Goal: Contribute content: Contribute content

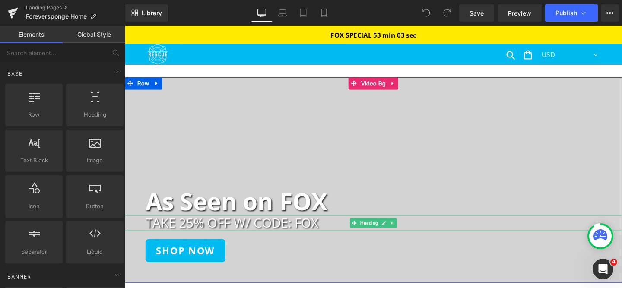
click at [295, 234] on h2 "TAKE 25% OFF W/ CODE: FOX" at bounding box center [396, 233] width 501 height 16
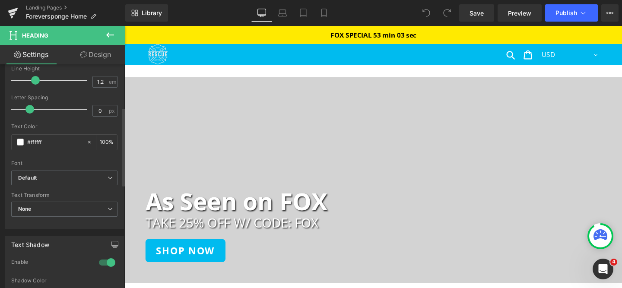
scroll to position [408, 0]
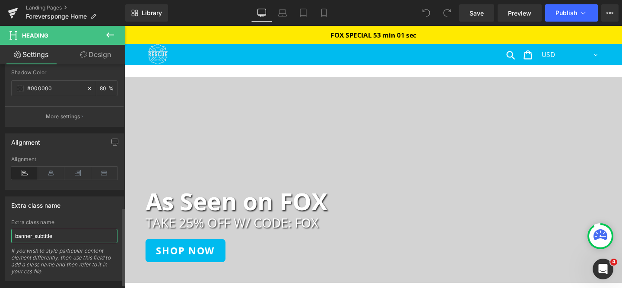
click at [46, 237] on input "banner_subtitle" at bounding box center [64, 236] width 106 height 14
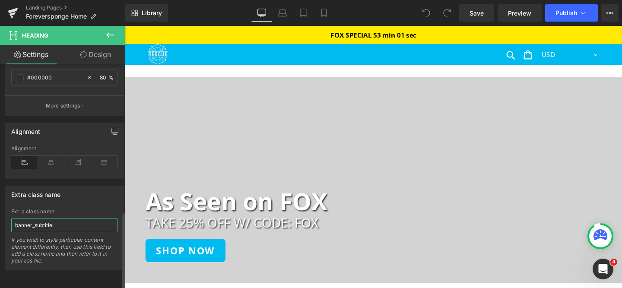
scroll to position [425, 0]
click at [484, 16] on link "Save" at bounding box center [476, 12] width 35 height 17
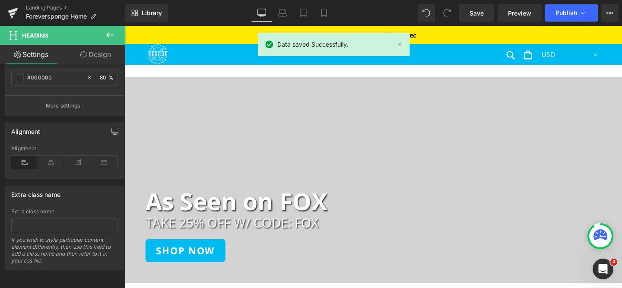
click at [269, 17] on link "Desktop" at bounding box center [261, 12] width 21 height 17
click at [279, 14] on icon at bounding box center [282, 13] width 9 height 9
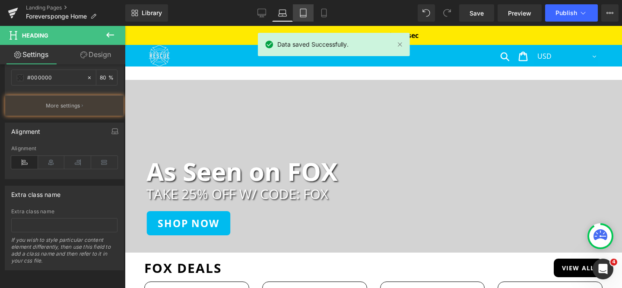
click at [302, 14] on icon at bounding box center [303, 13] width 9 height 9
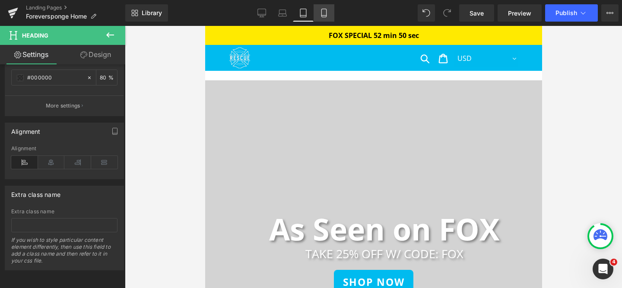
click at [325, 17] on icon at bounding box center [323, 13] width 5 height 8
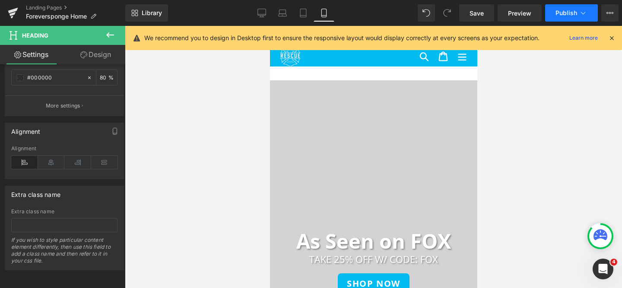
click at [566, 6] on button "Publish" at bounding box center [571, 12] width 53 height 17
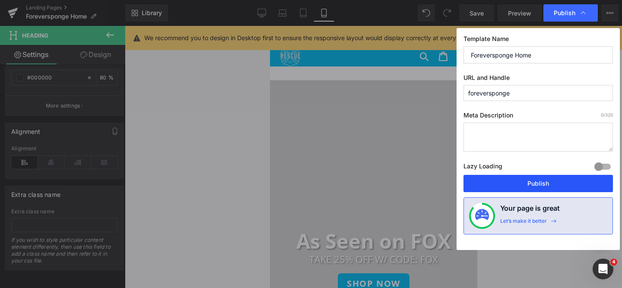
click at [523, 188] on button "Publish" at bounding box center [537, 183] width 149 height 17
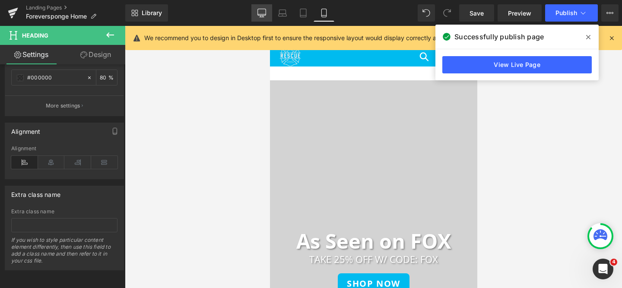
click at [267, 17] on link "Desktop" at bounding box center [261, 12] width 21 height 17
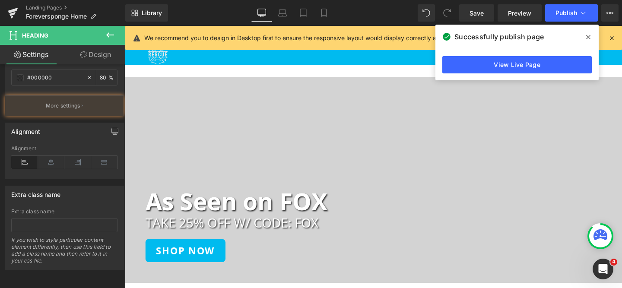
scroll to position [71, 0]
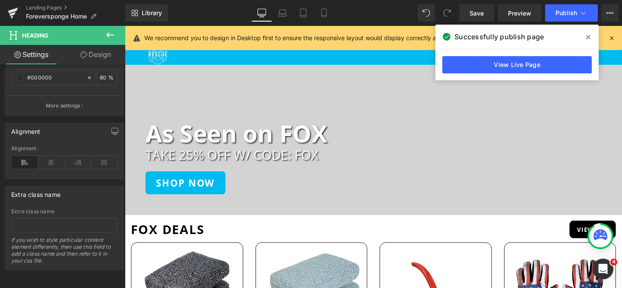
click at [587, 35] on icon at bounding box center [588, 37] width 4 height 7
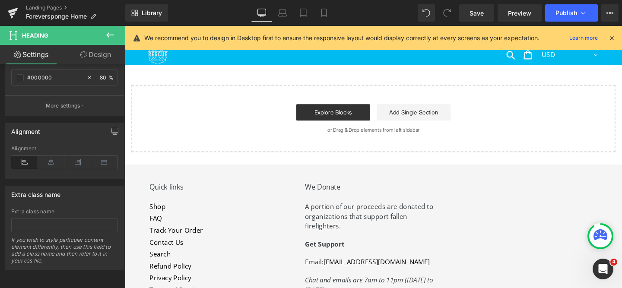
scroll to position [3992, 0]
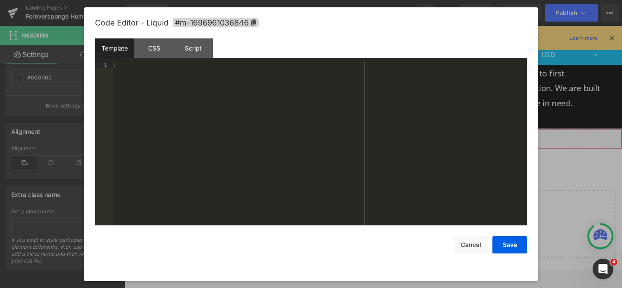
click at [396, 134] on div "Liquid" at bounding box center [386, 145] width 522 height 22
click at [193, 58] on div "Template CSS Script Data" at bounding box center [311, 50] width 432 height 24
click at [194, 54] on div "Script" at bounding box center [193, 47] width 39 height 19
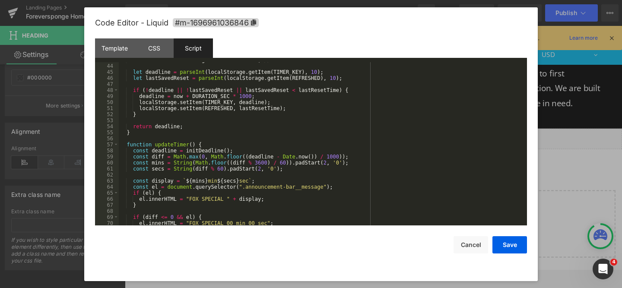
scroll to position [285, 0]
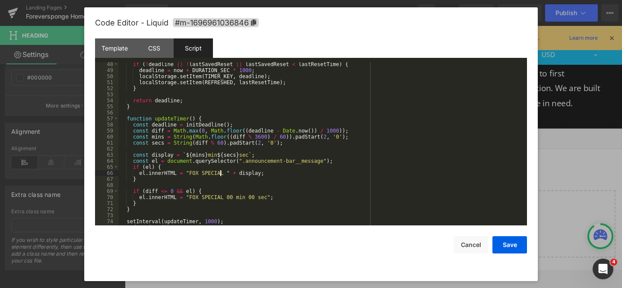
click at [221, 172] on div "if ( ! deadline || ! lastSavedReset || lastSavedReset < lastResetTime ) { deadl…" at bounding box center [321, 148] width 404 height 175
click at [224, 173] on div "if ( ! deadline || ! lastSavedReset || lastSavedReset < lastResetTime ) { deadl…" at bounding box center [321, 148] width 404 height 175
click at [213, 198] on div "if ( ! deadline || ! lastSavedReset || lastSavedReset < lastResetTime ) { deadl…" at bounding box center [321, 148] width 404 height 175
click at [512, 244] on button "Save" at bounding box center [509, 244] width 35 height 17
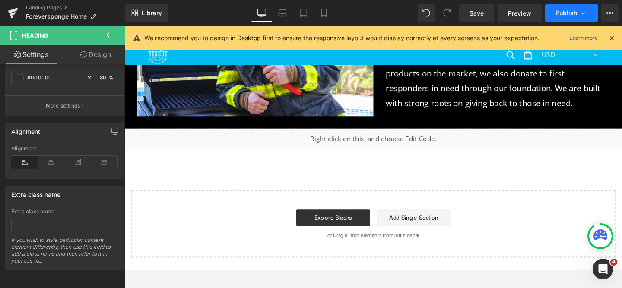
click at [560, 12] on span "Publish" at bounding box center [566, 12] width 22 height 7
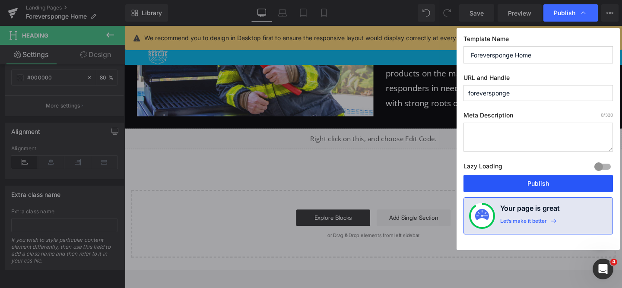
click at [527, 191] on button "Publish" at bounding box center [537, 183] width 149 height 17
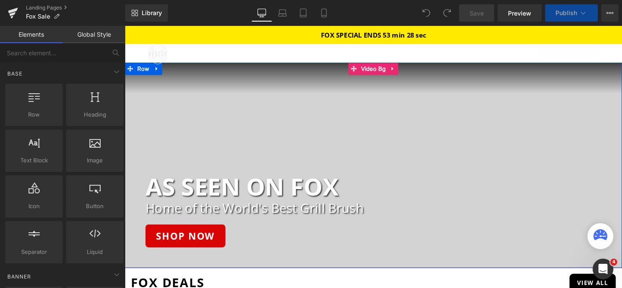
scroll to position [57, 0]
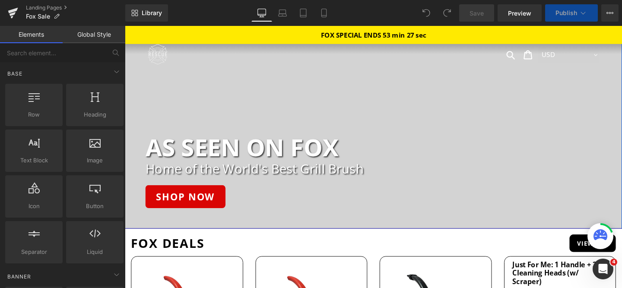
click at [333, 180] on h2 "Home of the World's Best Grill Brush" at bounding box center [396, 176] width 501 height 16
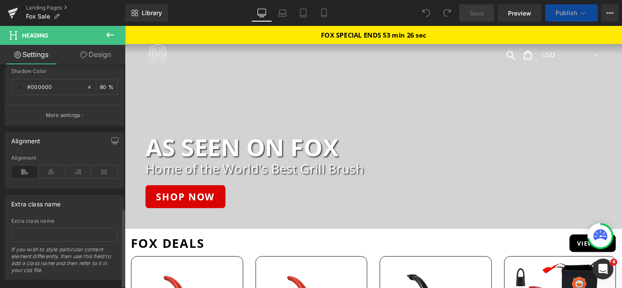
scroll to position [425, 0]
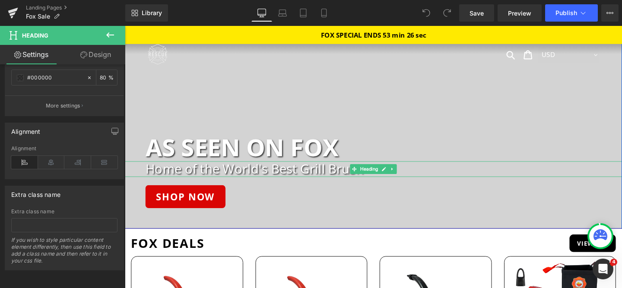
click at [232, 177] on h2 "Home of the World's Best Grill Brush" at bounding box center [396, 176] width 501 height 16
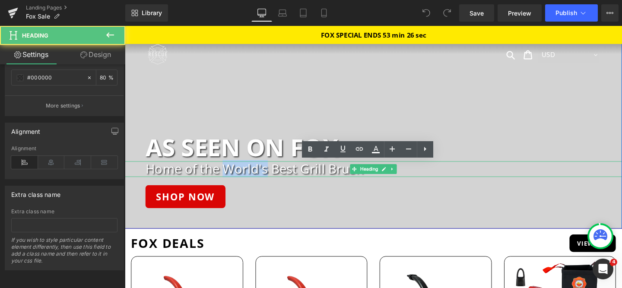
click at [232, 177] on h2 "Home of the World's Best Grill Brush" at bounding box center [396, 176] width 501 height 16
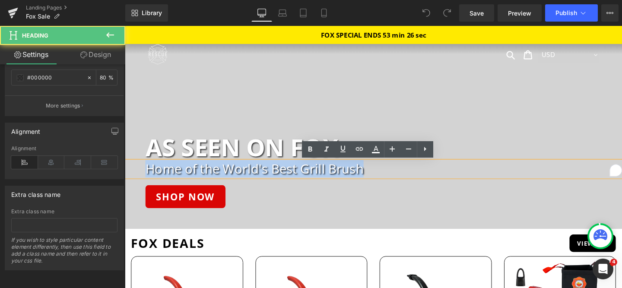
click at [232, 177] on h2 "Home of the World's Best Grill Brush" at bounding box center [396, 176] width 501 height 16
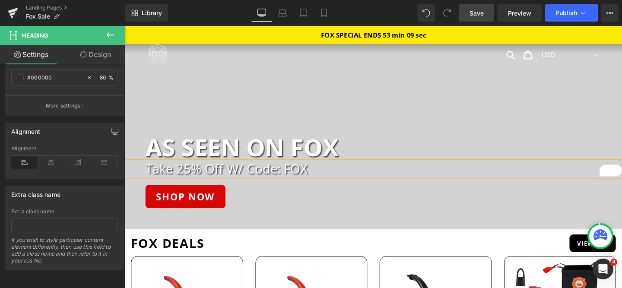
drag, startPoint x: 477, startPoint y: 15, endPoint x: 357, endPoint y: 31, distance: 121.1
click at [477, 15] on span "Save" at bounding box center [476, 13] width 14 height 9
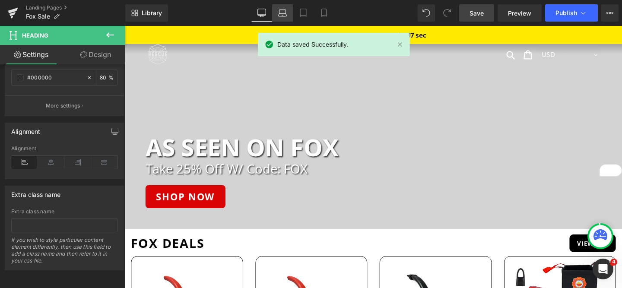
click at [280, 14] on icon at bounding box center [282, 15] width 8 height 3
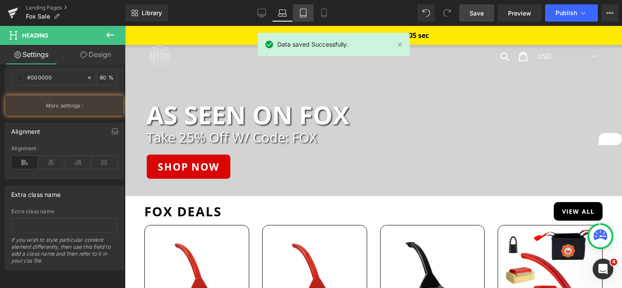
click at [301, 16] on icon at bounding box center [303, 13] width 9 height 9
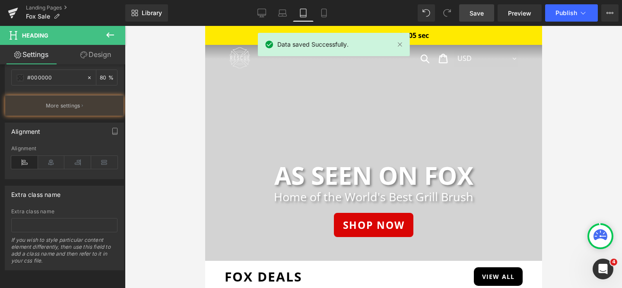
scroll to position [0, 0]
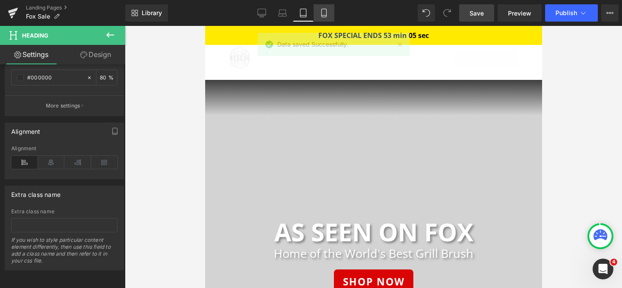
click at [322, 14] on icon at bounding box center [323, 13] width 9 height 9
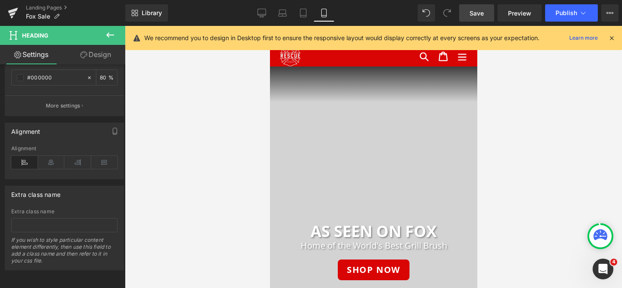
click at [269, 26] on div at bounding box center [269, 26] width 0 height 0
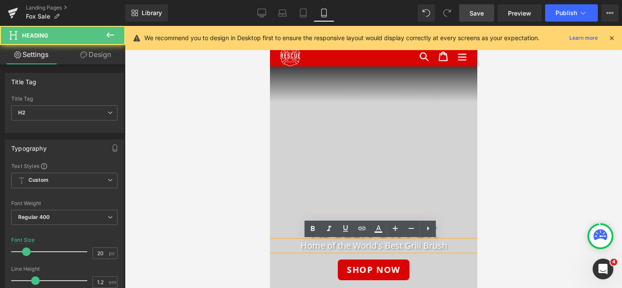
click at [323, 245] on h2 "Home of the World's Best Grill Brush" at bounding box center [372, 245] width 207 height 10
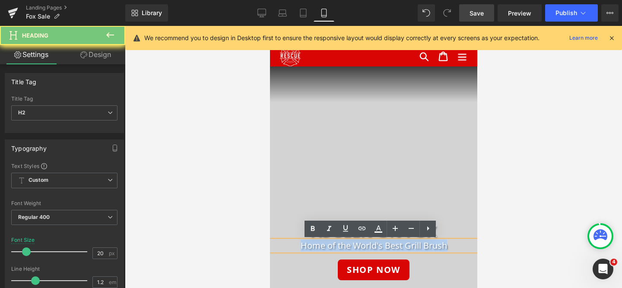
click at [323, 245] on h2 "Home of the World's Best Grill Brush" at bounding box center [372, 245] width 207 height 10
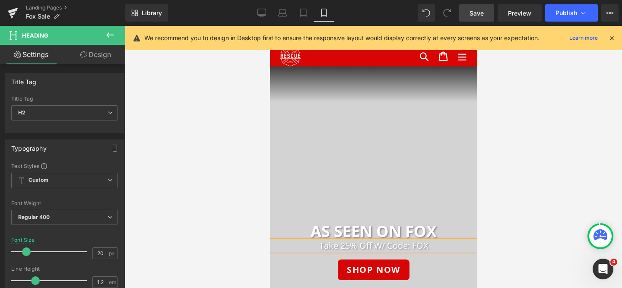
click at [483, 18] on link "Save" at bounding box center [476, 12] width 35 height 17
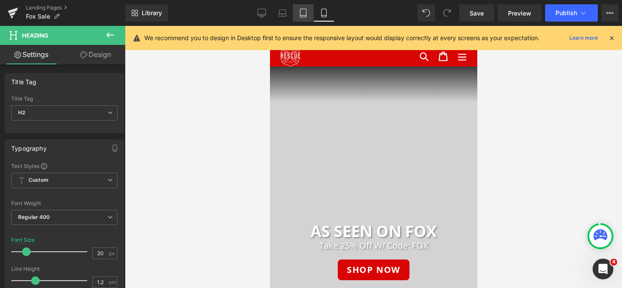
click at [305, 16] on icon at bounding box center [303, 16] width 6 height 0
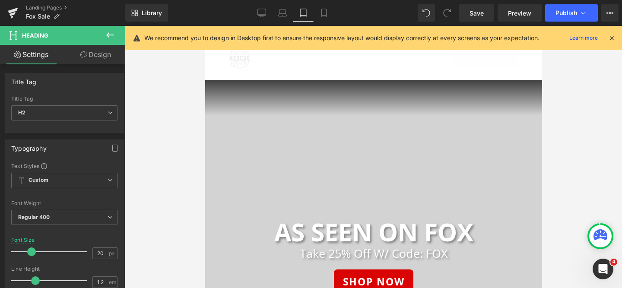
scroll to position [6, 0]
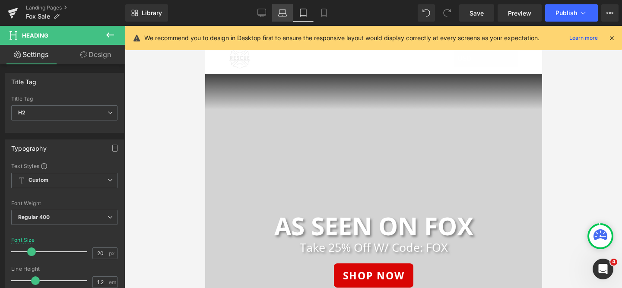
click at [283, 12] on icon at bounding box center [282, 13] width 9 height 9
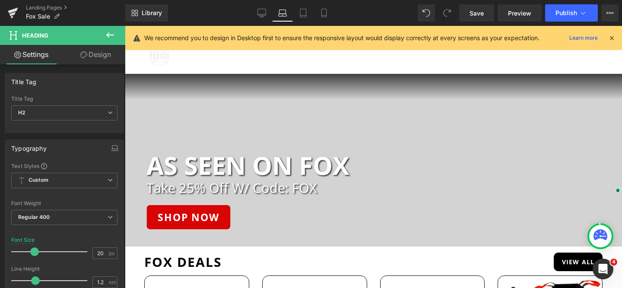
scroll to position [0, 0]
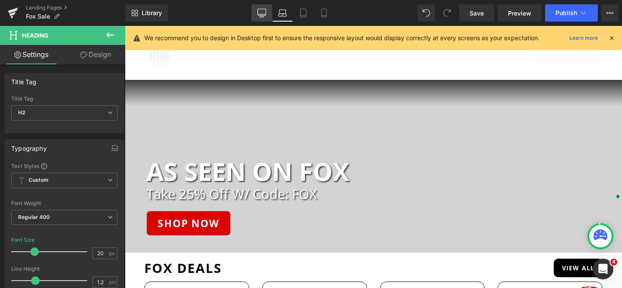
click at [263, 14] on icon at bounding box center [261, 13] width 9 height 9
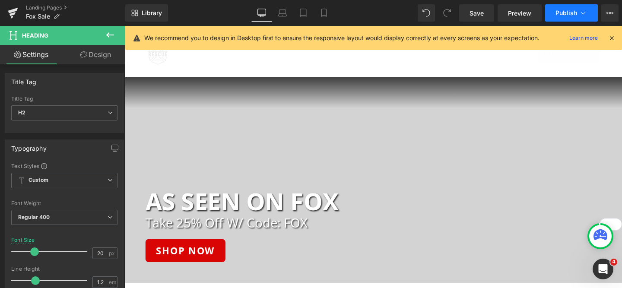
click at [566, 19] on button "Publish" at bounding box center [571, 12] width 53 height 17
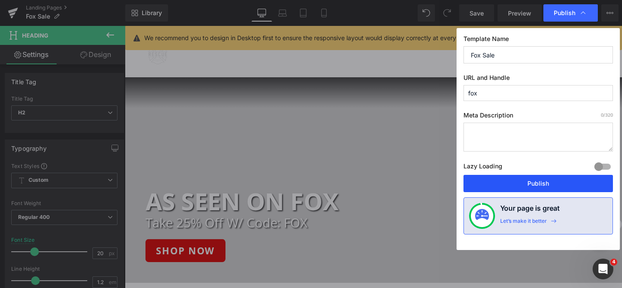
click at [528, 184] on button "Publish" at bounding box center [537, 183] width 149 height 17
